Goal: Information Seeking & Learning: Learn about a topic

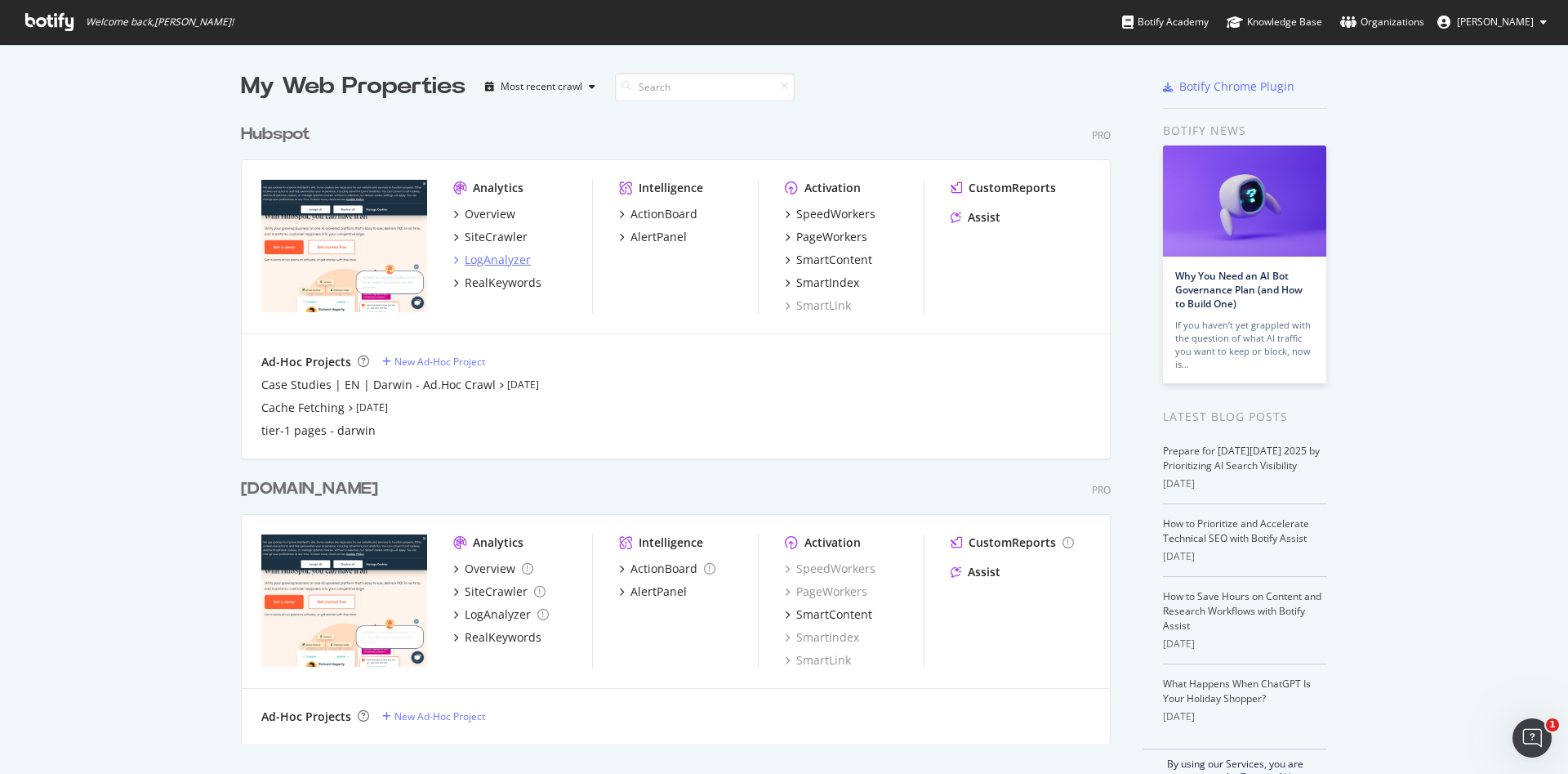
click at [489, 254] on div "LogAnalyzer" at bounding box center [497, 260] width 66 height 17
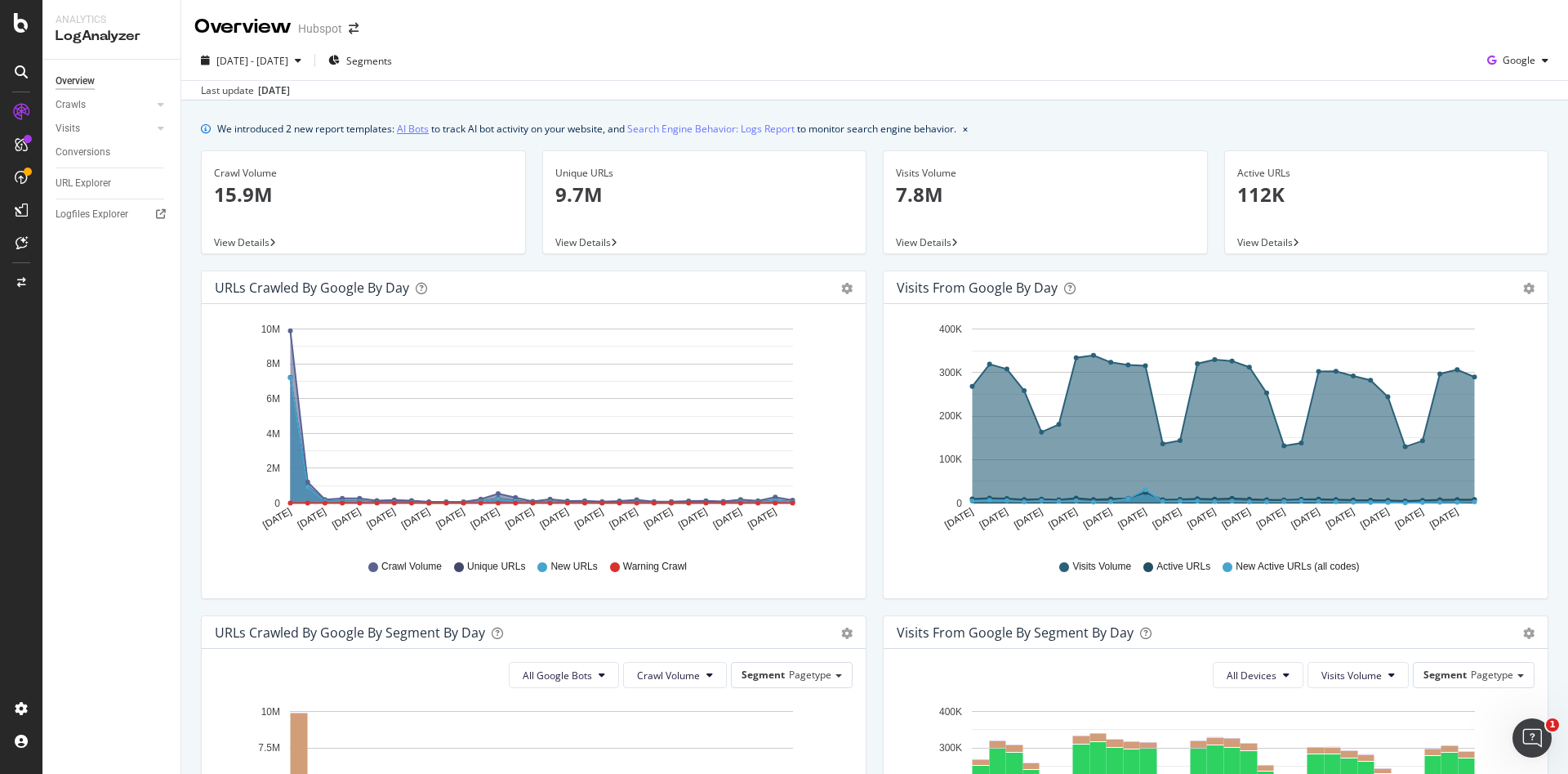
click at [418, 125] on link "AI Bots" at bounding box center [413, 128] width 32 height 17
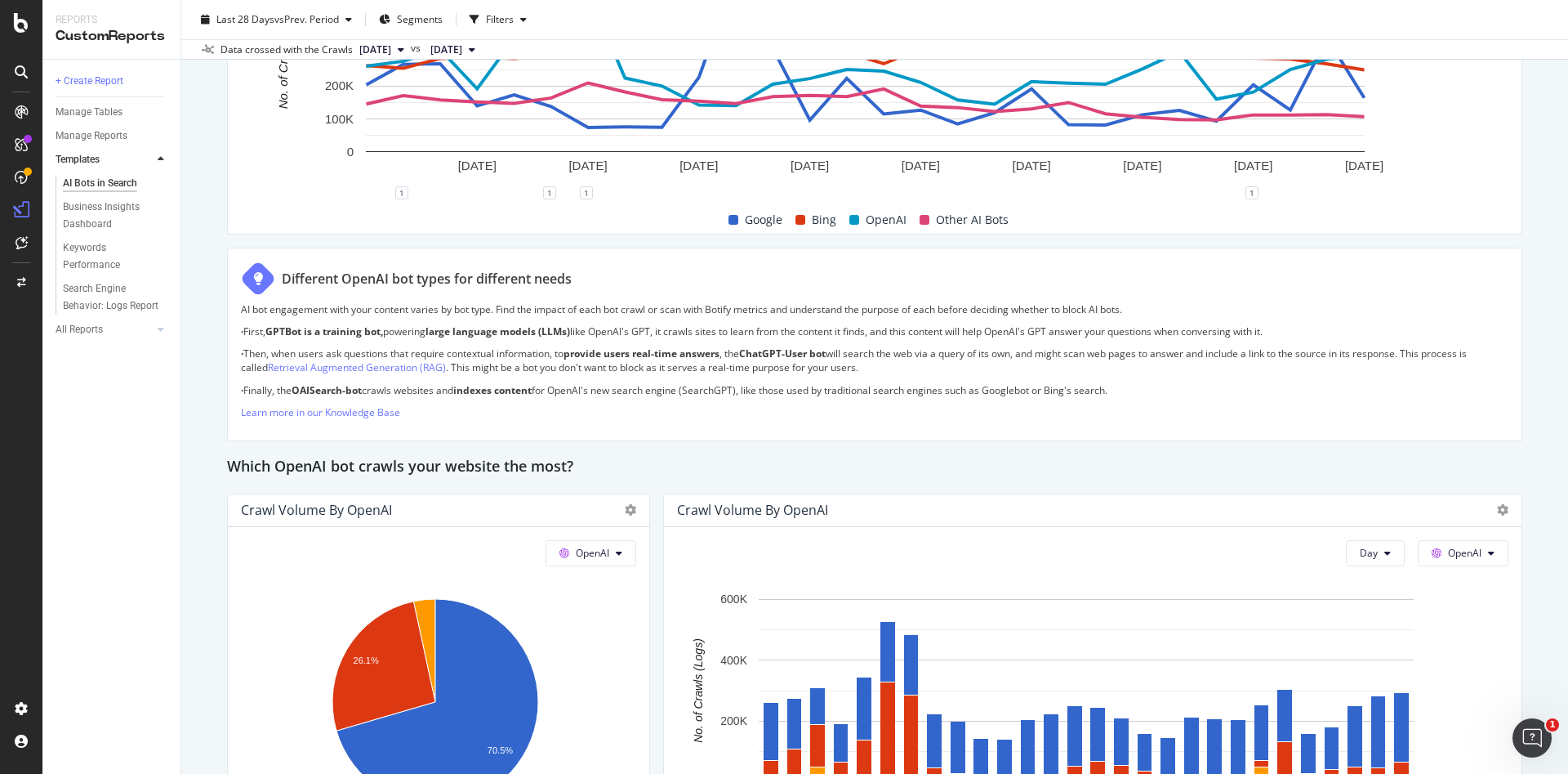
scroll to position [1226, 0]
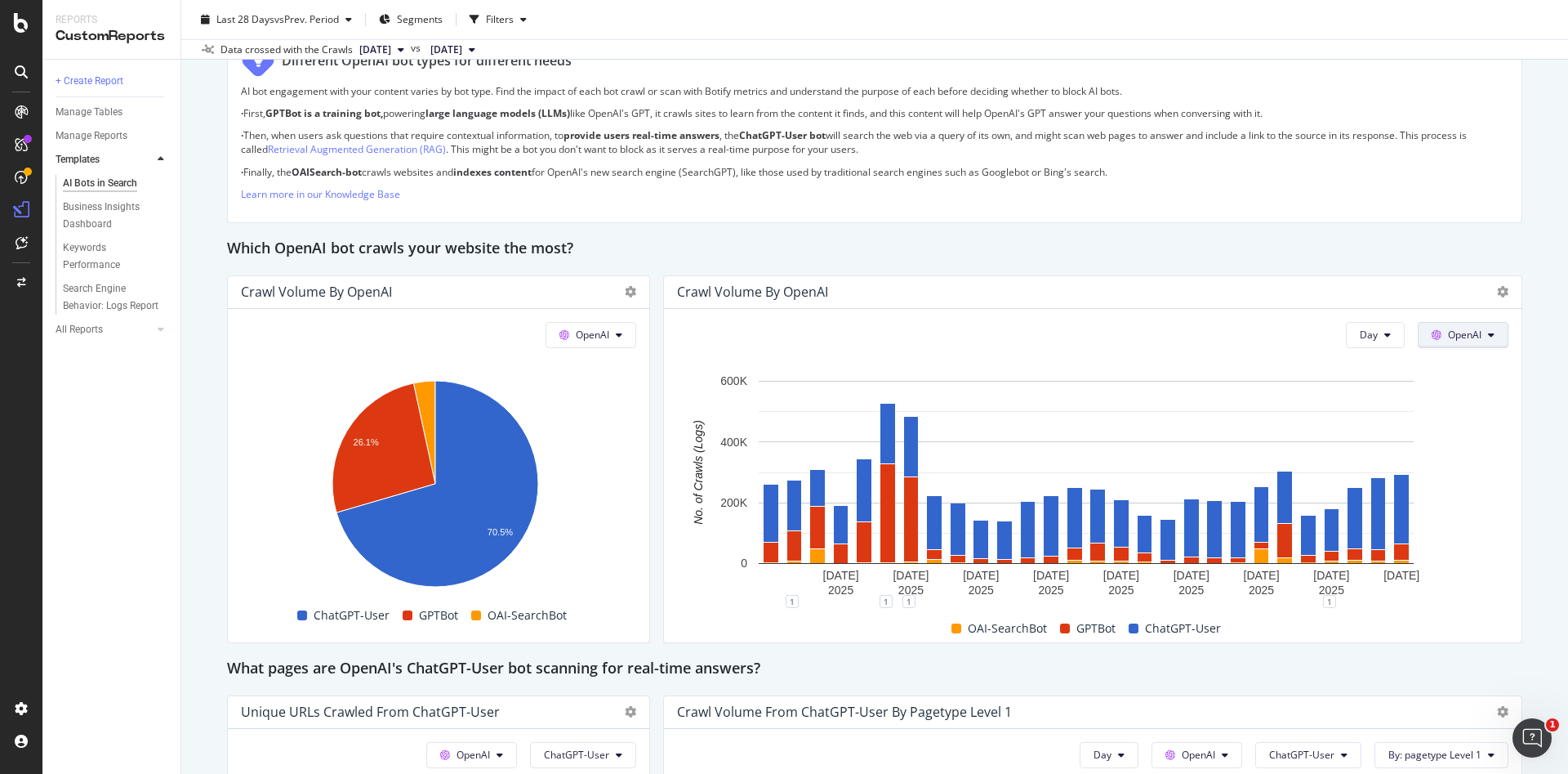
click at [1449, 341] on span "OpenAI" at bounding box center [1465, 334] width 33 height 14
click at [1471, 427] on span "OpenAI" at bounding box center [1469, 428] width 61 height 15
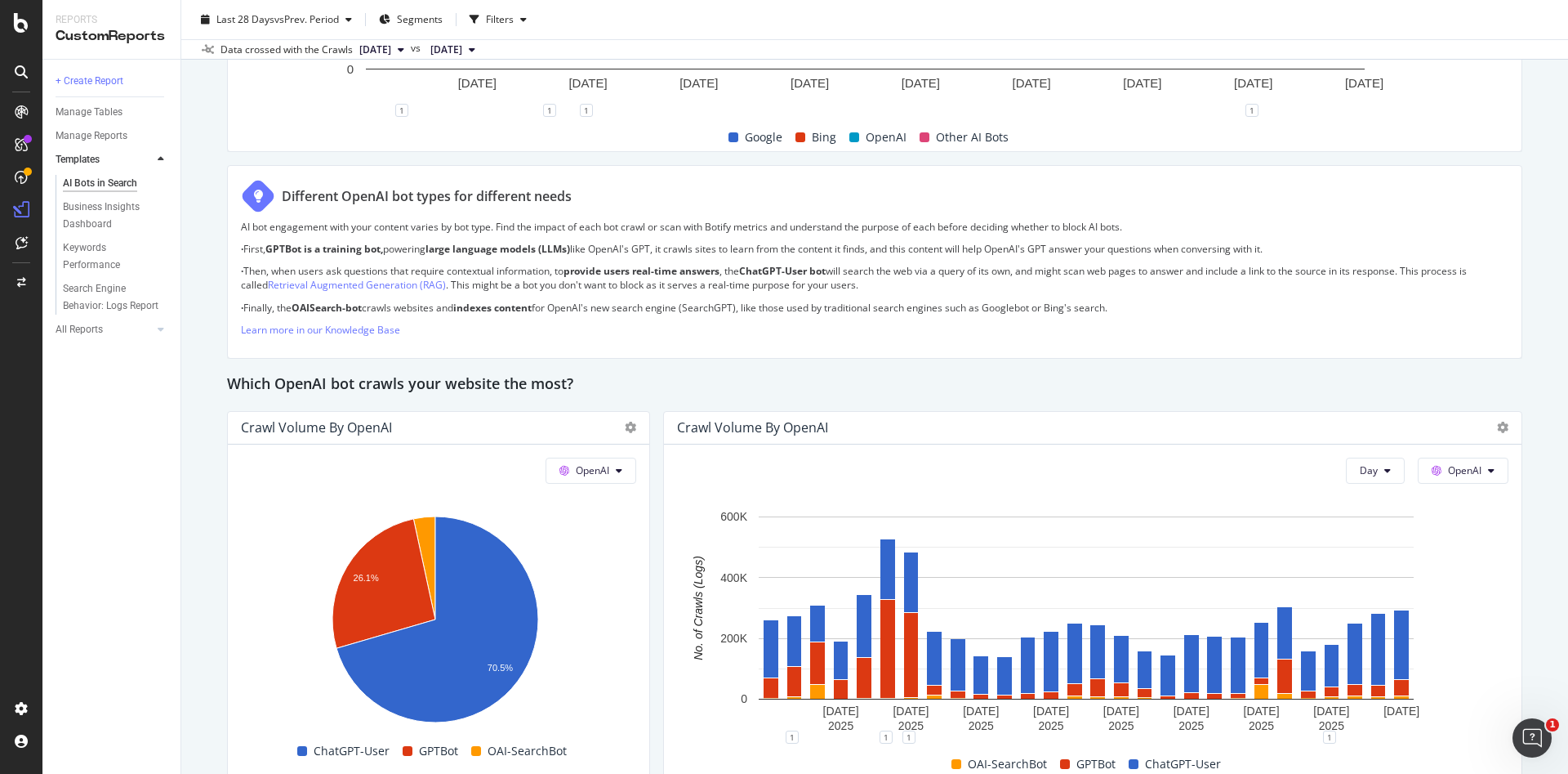
scroll to position [1080, 0]
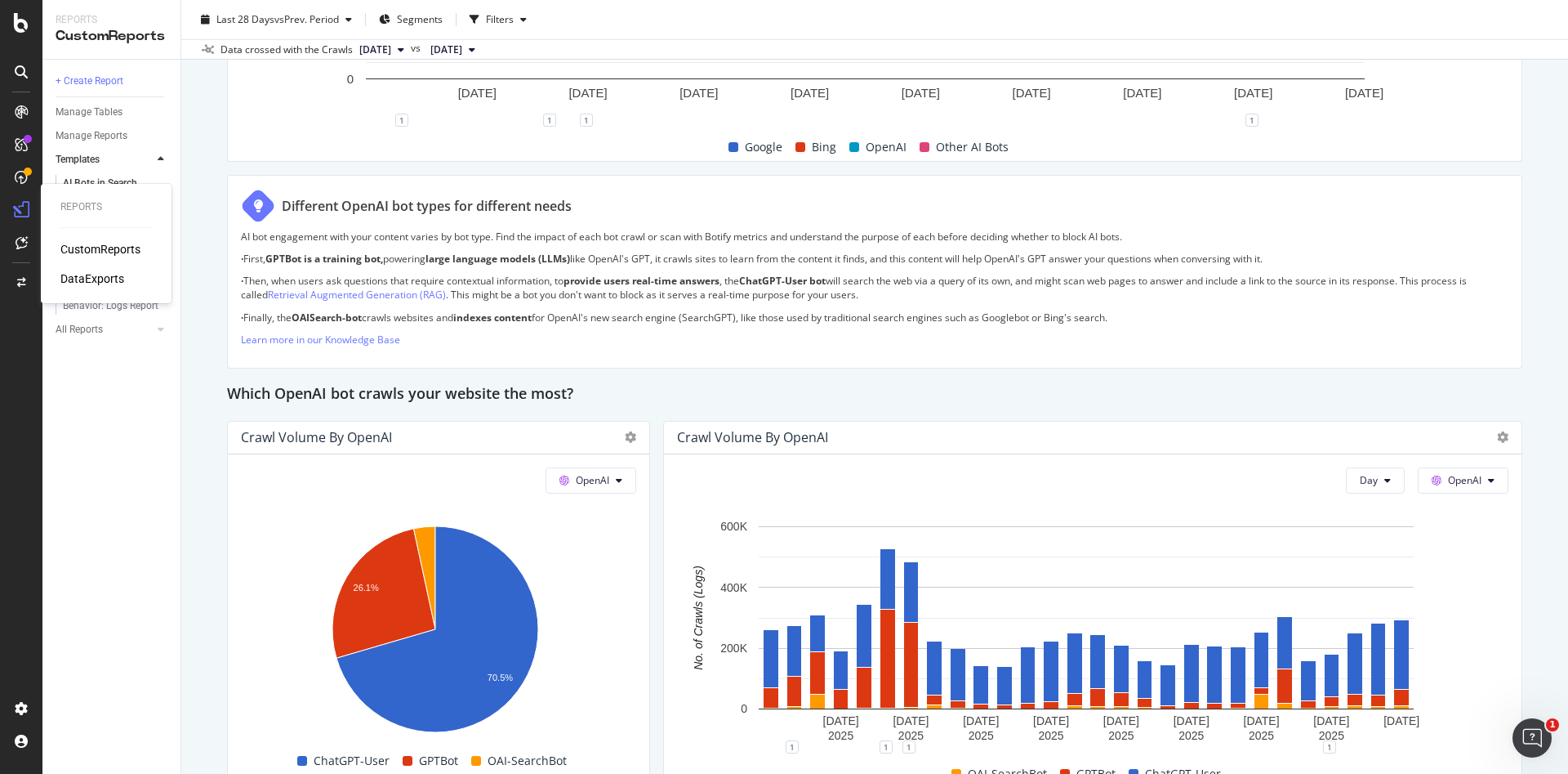
click at [89, 250] on div "CustomReports" at bounding box center [101, 249] width 80 height 17
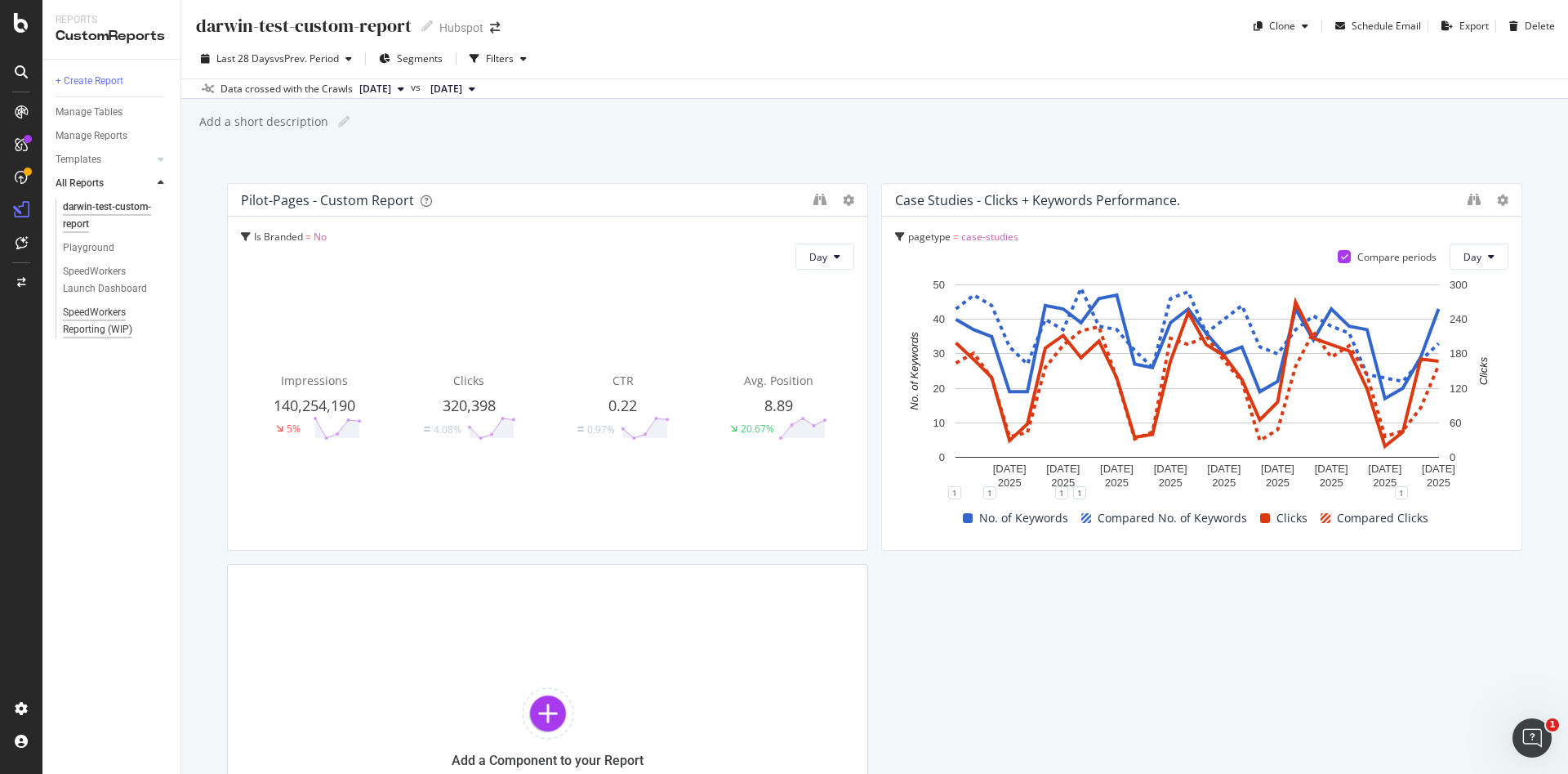
click at [108, 315] on div "SpeedWorkers Reporting (WIP)" at bounding box center [111, 321] width 95 height 34
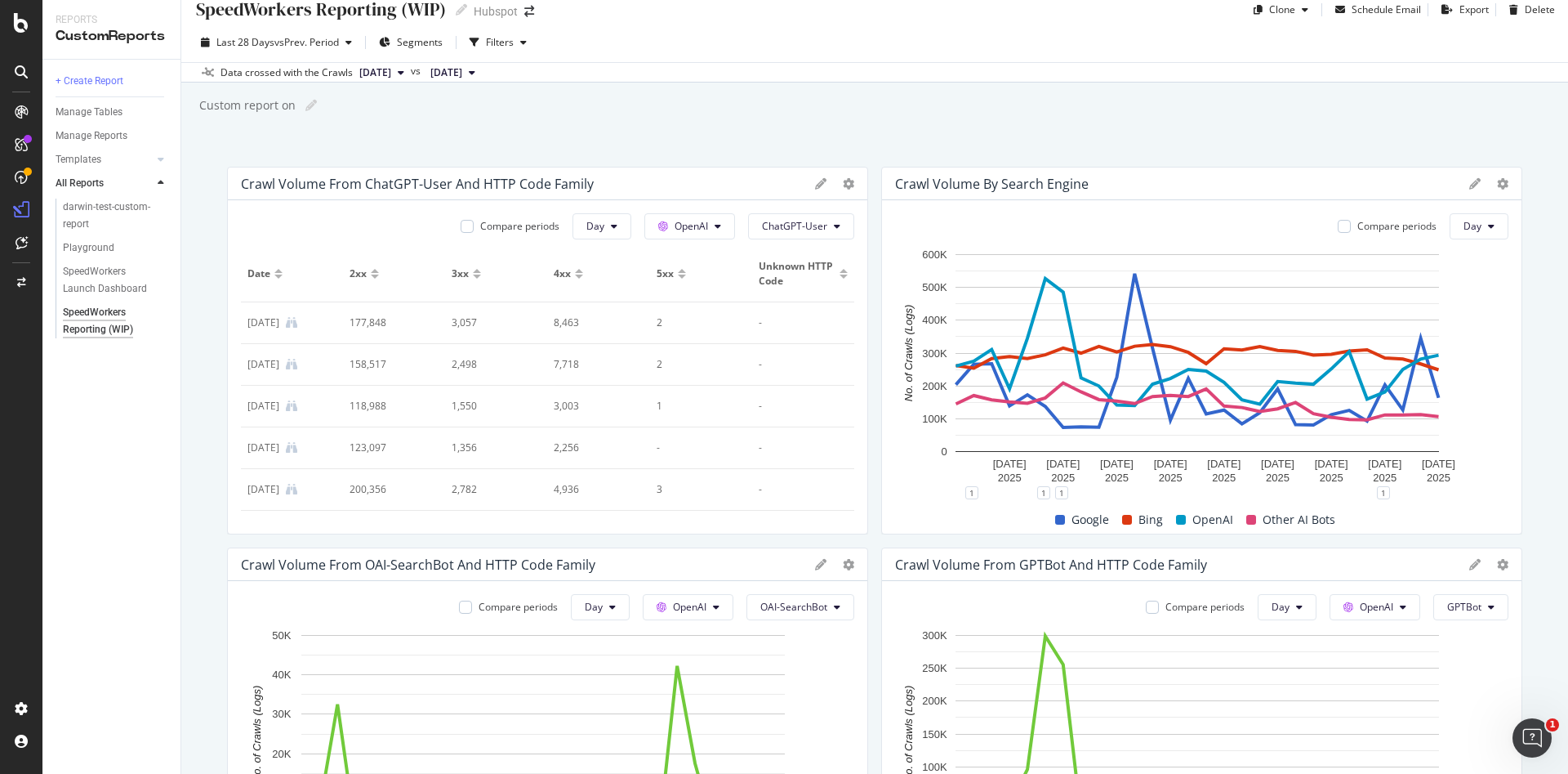
scroll to position [4, 0]
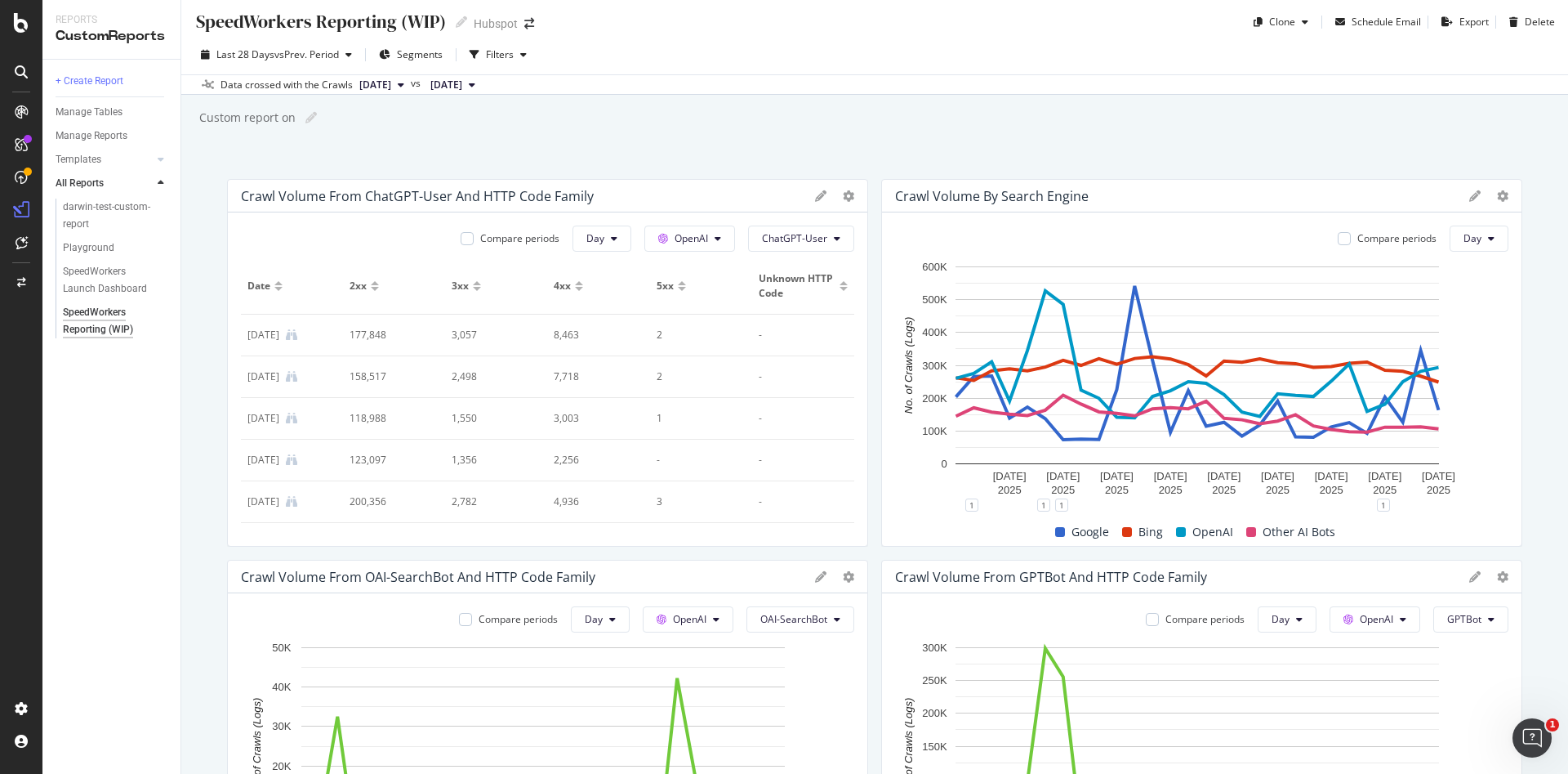
click at [343, 35] on div "Last 28 Days vs Prev. Period Segments Filters Data crossed with the Crawls [DAT…" at bounding box center [874, 65] width 1386 height 60
click at [339, 42] on div "Last 28 Days vs Prev. Period" at bounding box center [276, 54] width 164 height 24
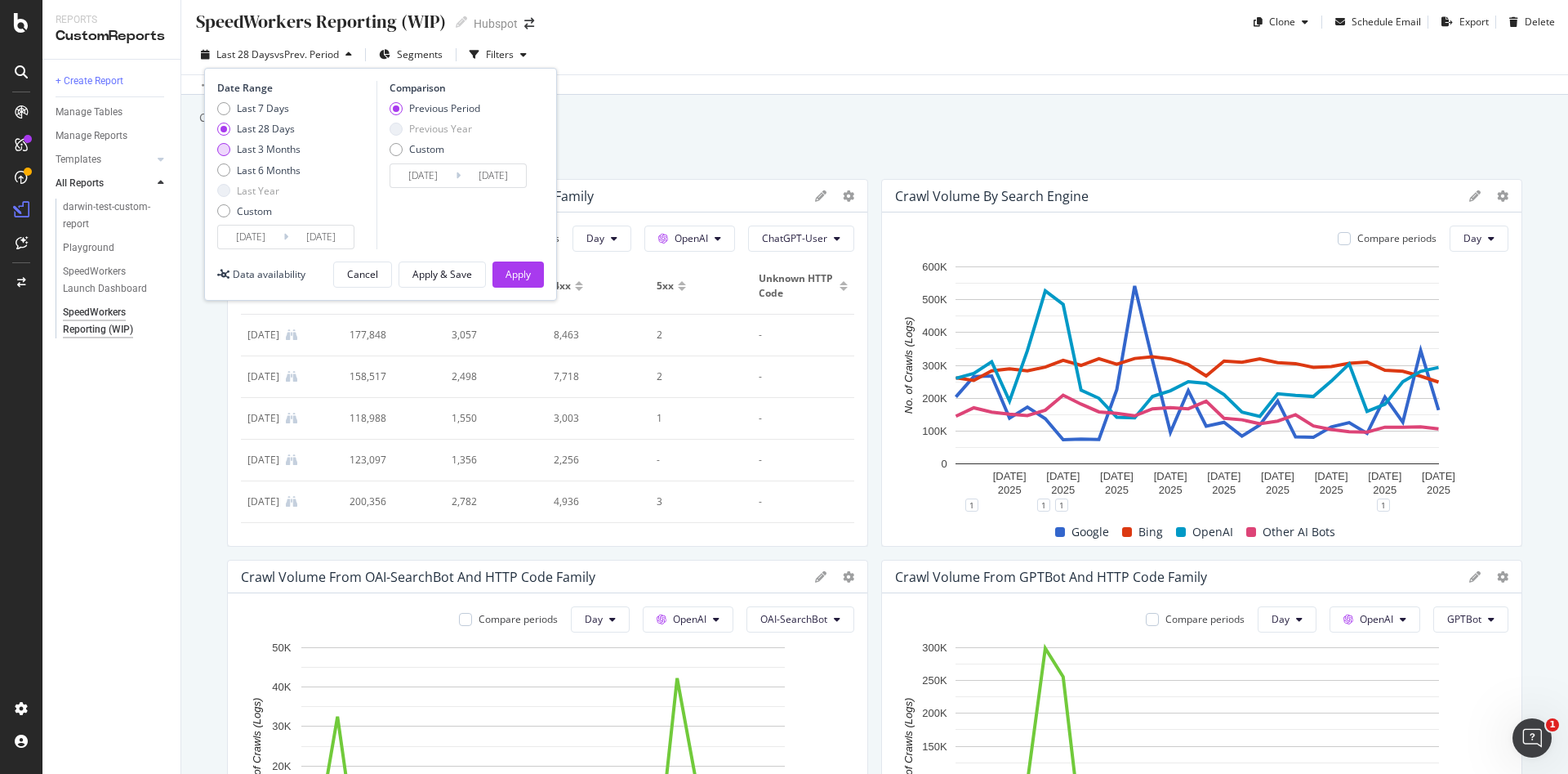
click at [271, 149] on div "Last 3 Months" at bounding box center [268, 149] width 63 height 14
type input "[DATE]"
click at [507, 272] on div "Apply" at bounding box center [518, 274] width 25 height 14
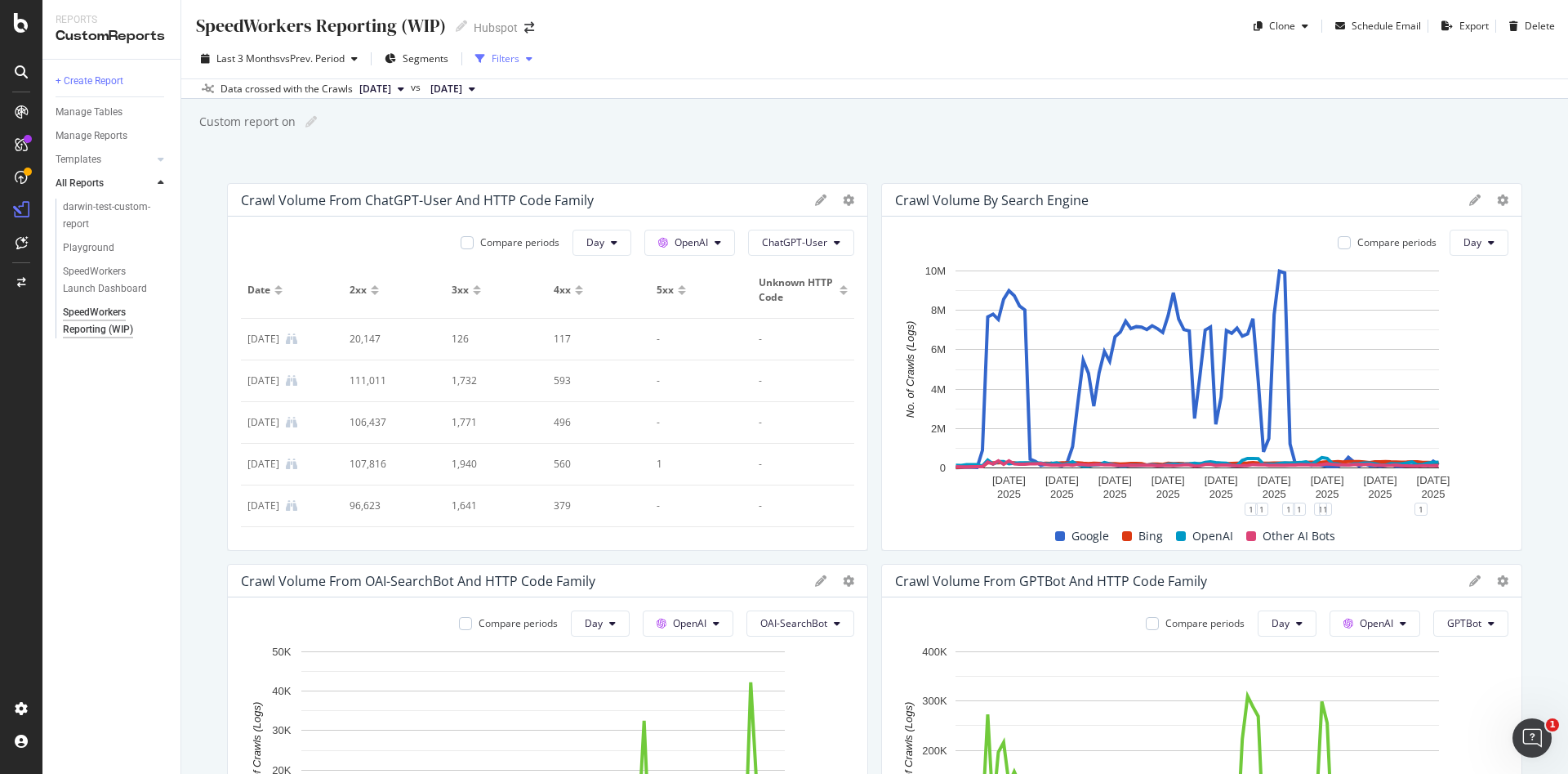
click at [513, 57] on div "Filters" at bounding box center [505, 58] width 27 height 14
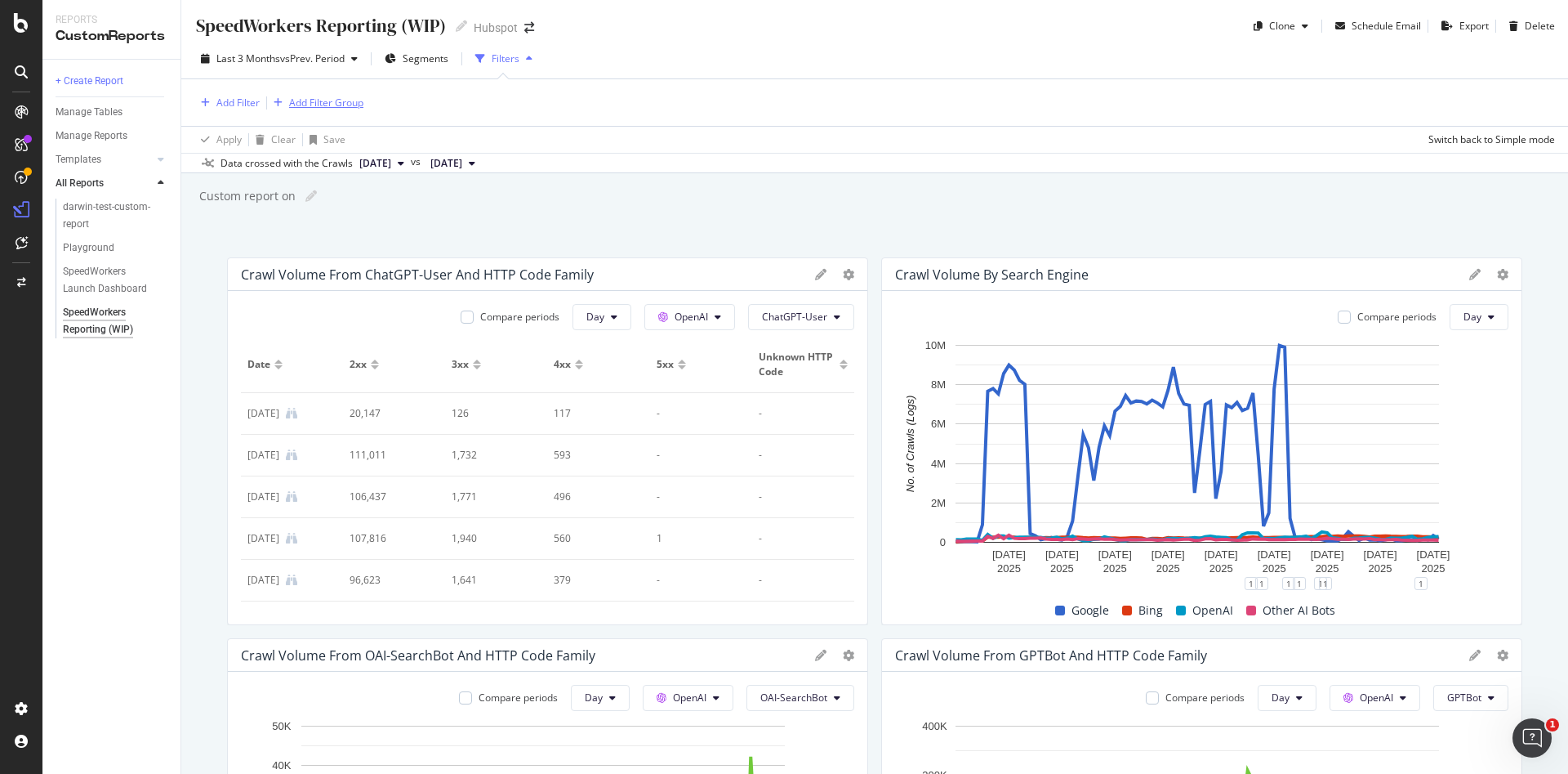
click at [316, 104] on div "Add Filter Group" at bounding box center [326, 102] width 74 height 14
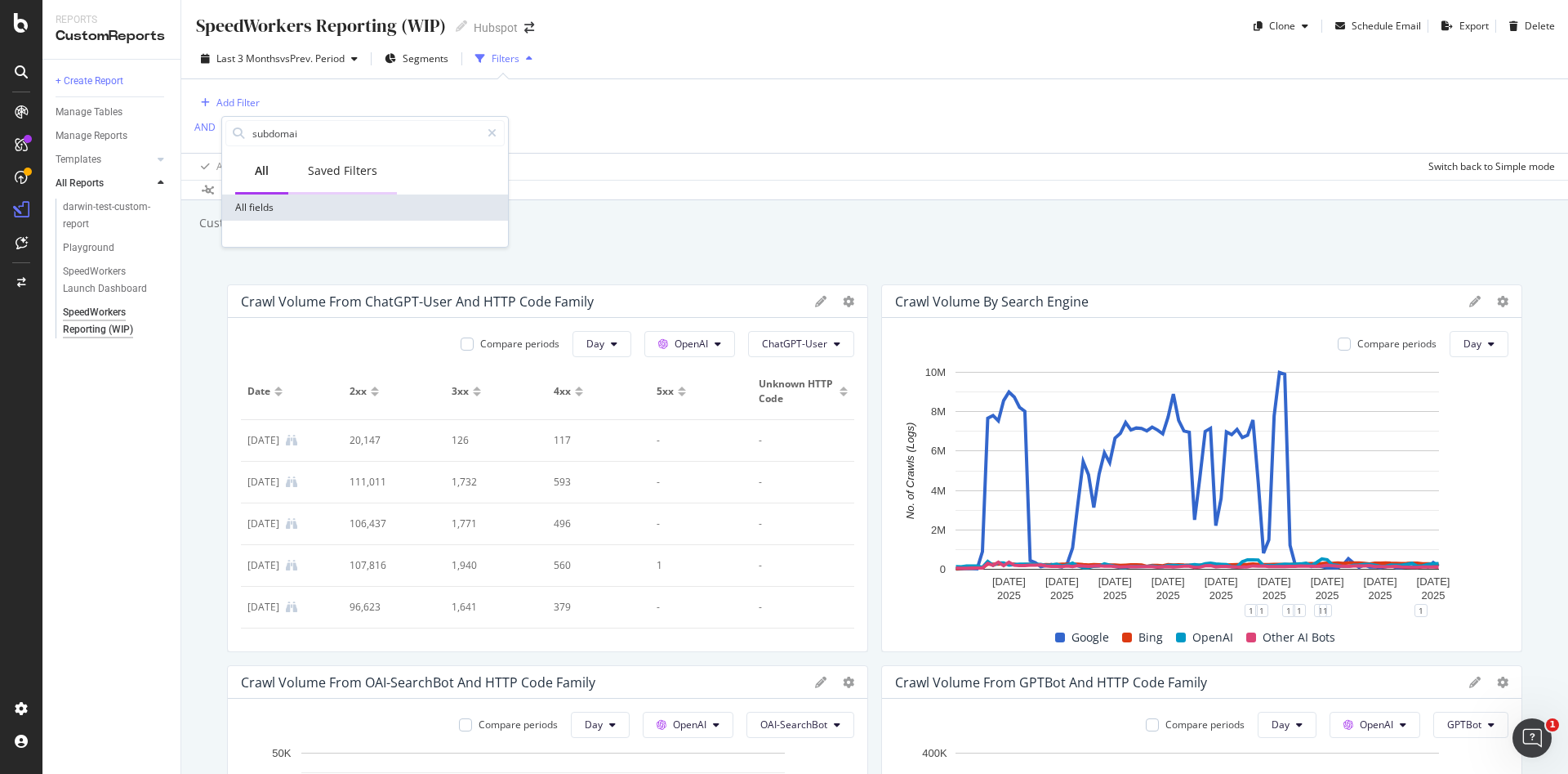
type input "subdomain"
click at [636, 130] on div "Add Filter AND Add Filter Apply Clear Save Switch back to Simple mode" at bounding box center [874, 129] width 1361 height 101
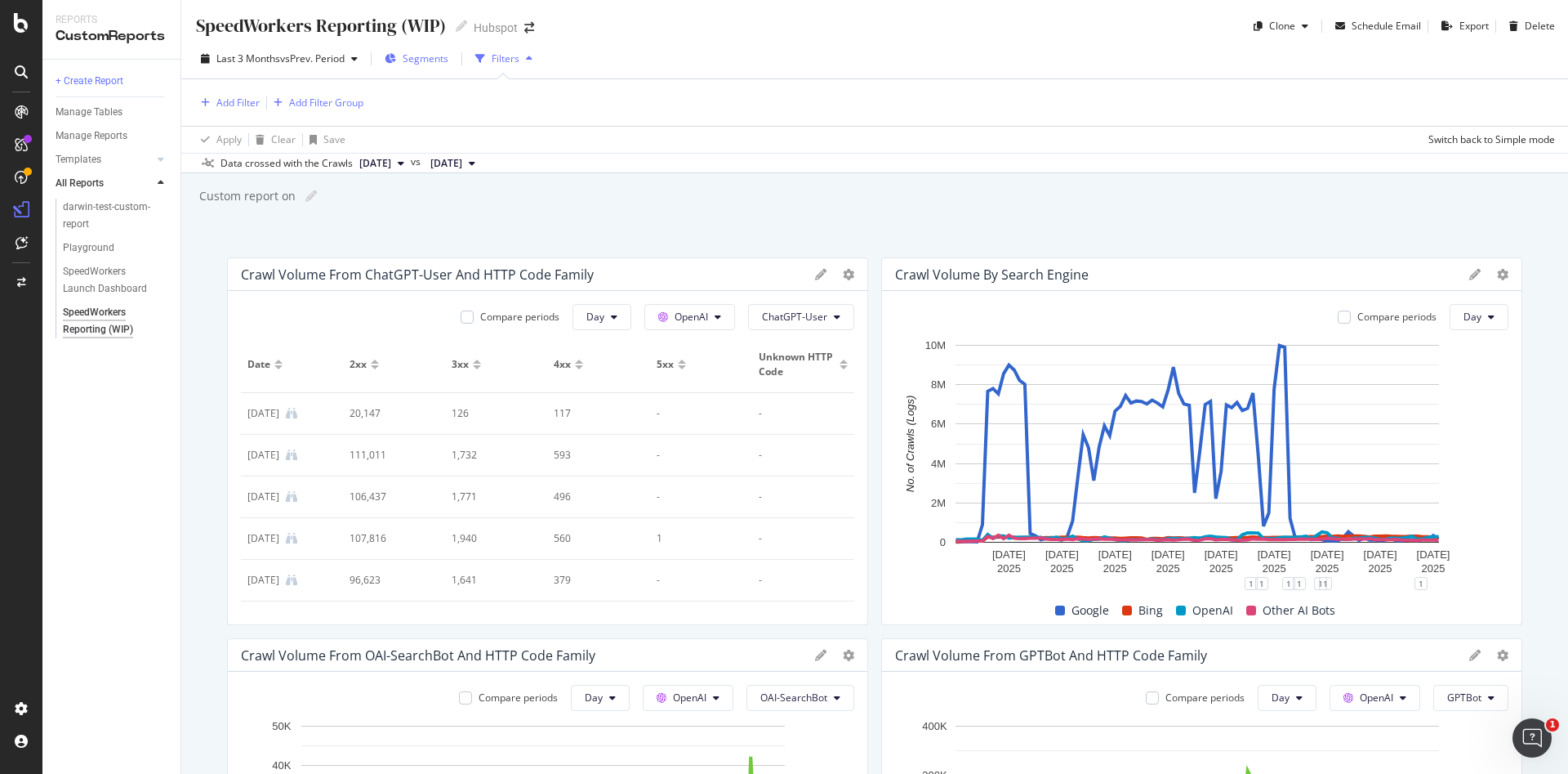
click at [405, 56] on div "Segments" at bounding box center [416, 58] width 63 height 24
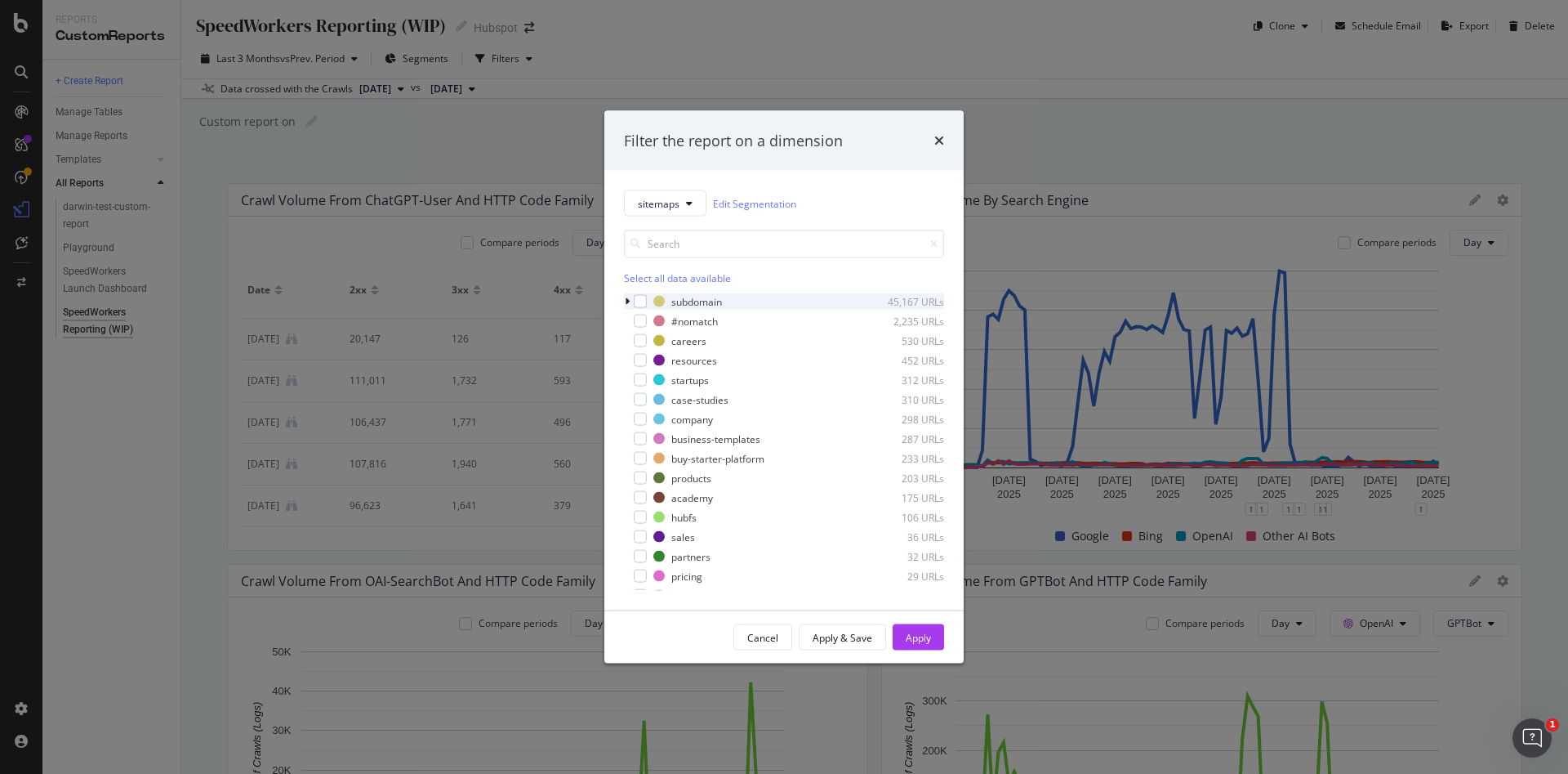
click at [630, 299] on div "modal" at bounding box center [629, 302] width 10 height 17
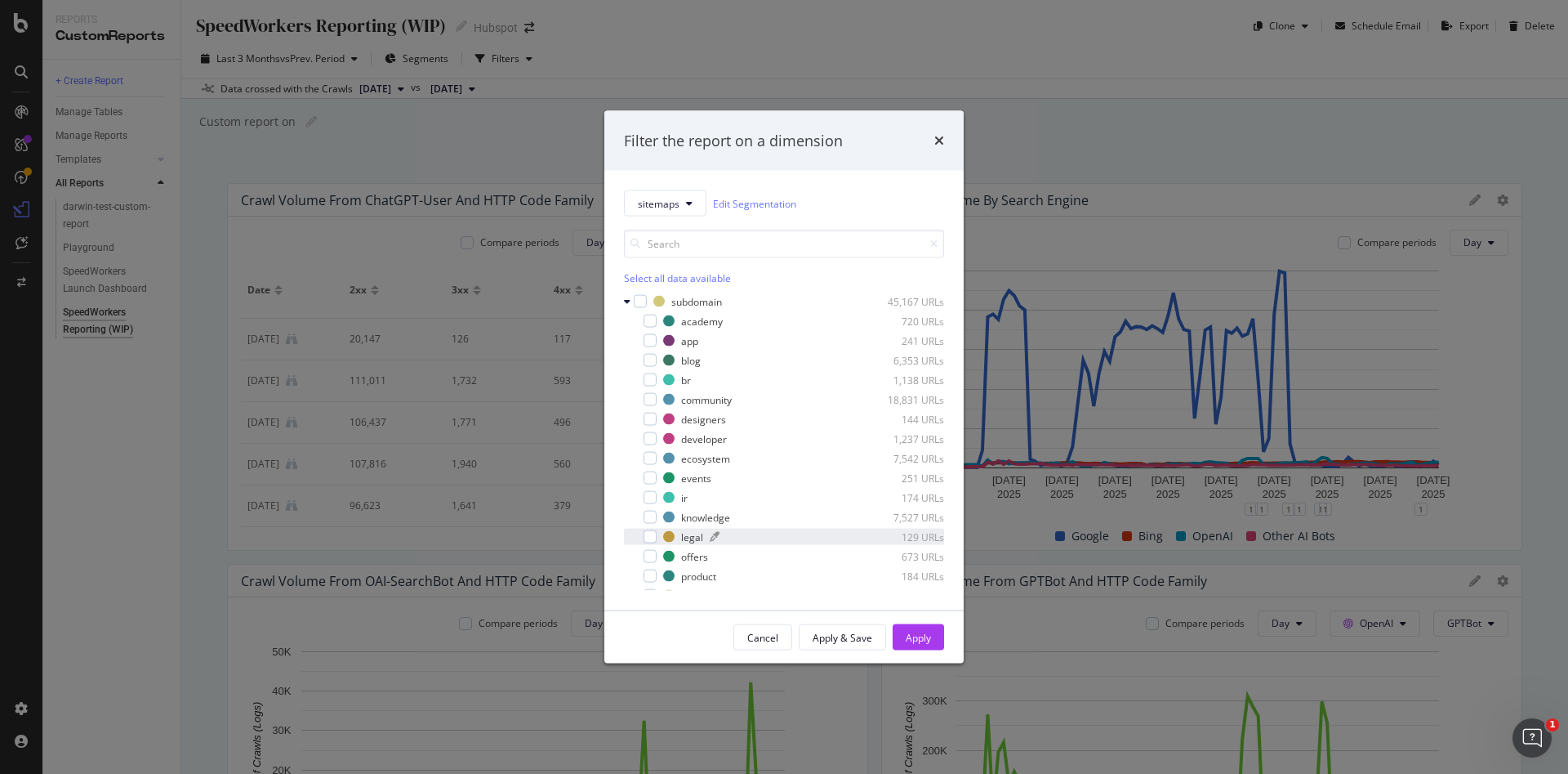
scroll to position [37, 0]
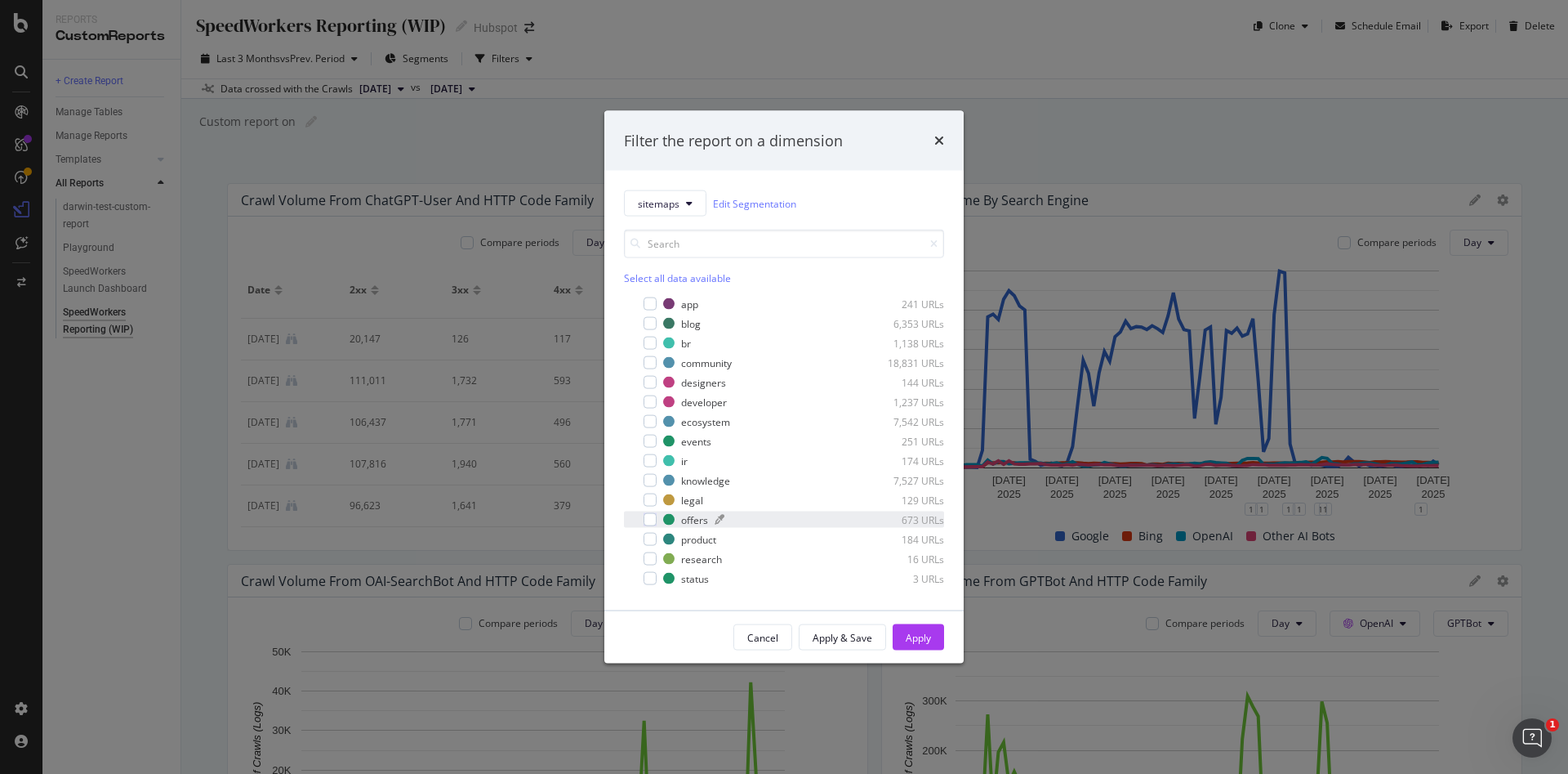
click at [707, 517] on div "offers" at bounding box center [694, 519] width 27 height 14
click at [918, 632] on div "Apply" at bounding box center [918, 637] width 25 height 14
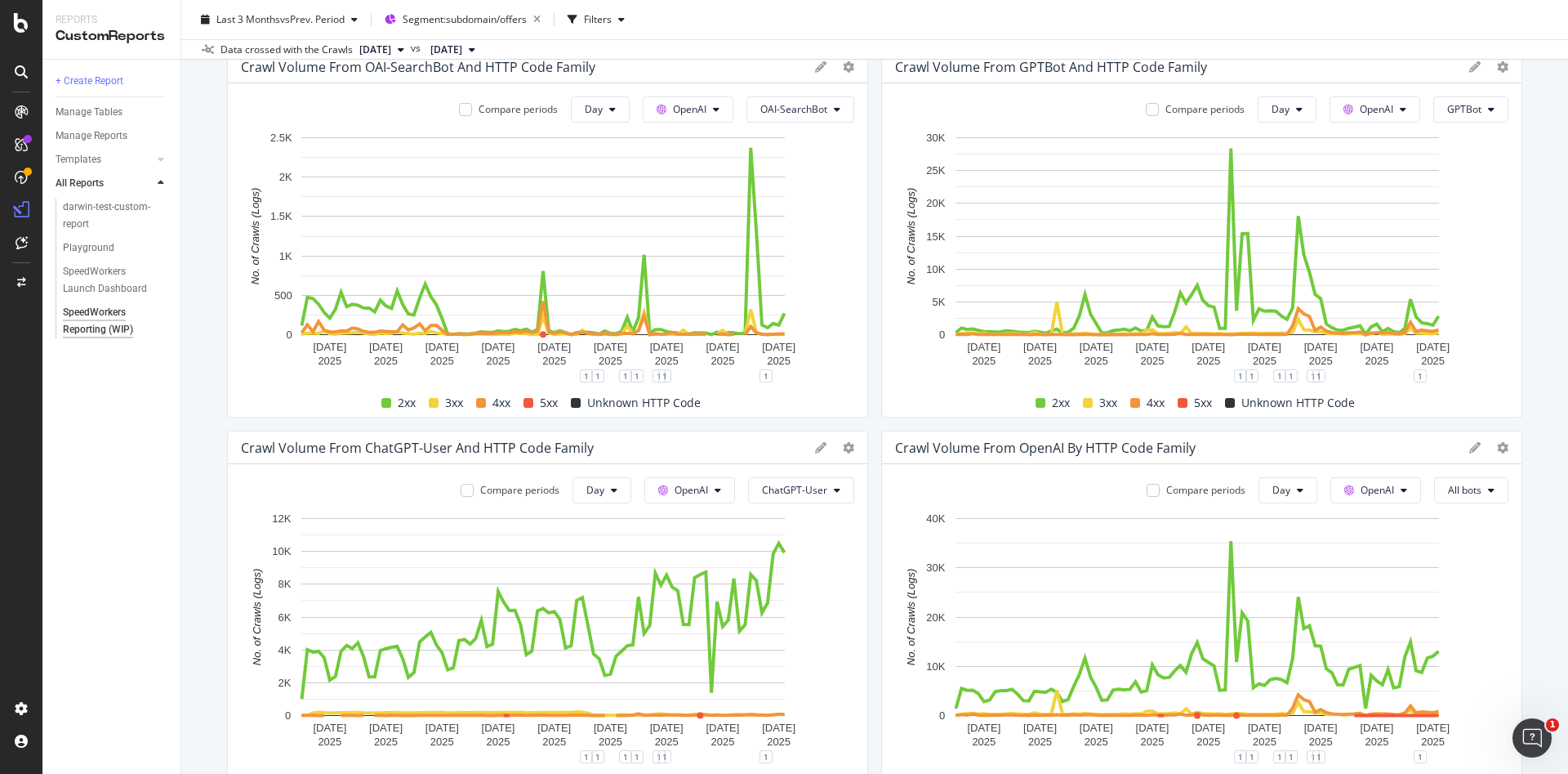
scroll to position [736, 0]
